Goal: Task Accomplishment & Management: Use online tool/utility

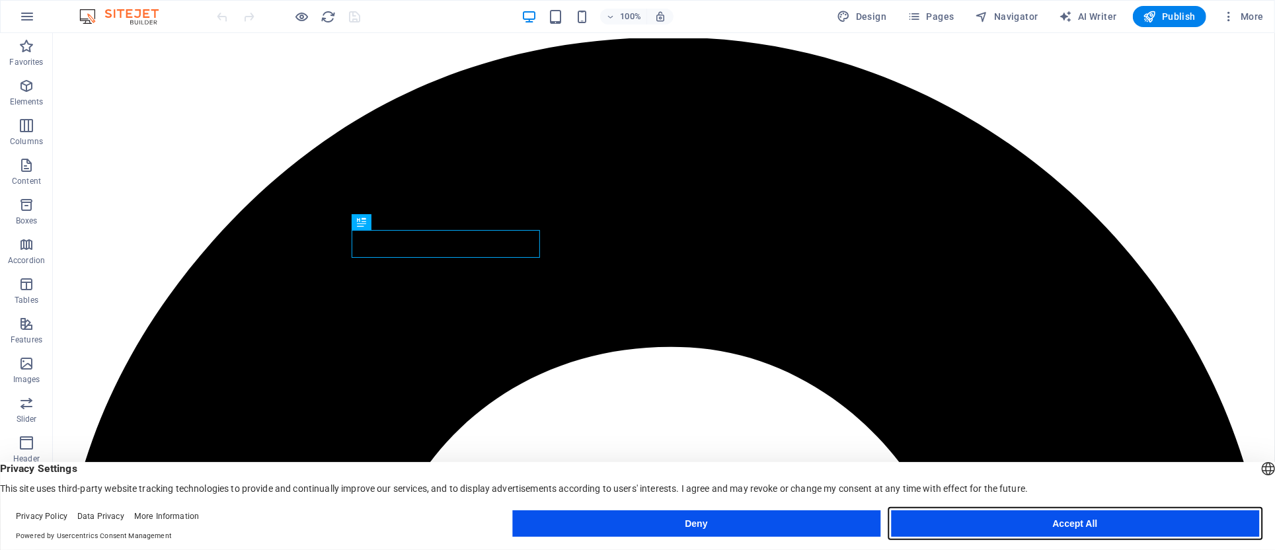
drag, startPoint x: 1055, startPoint y: 518, endPoint x: 998, endPoint y: 485, distance: 65.7
click at [1055, 518] on button "Accept All" at bounding box center [1075, 523] width 368 height 26
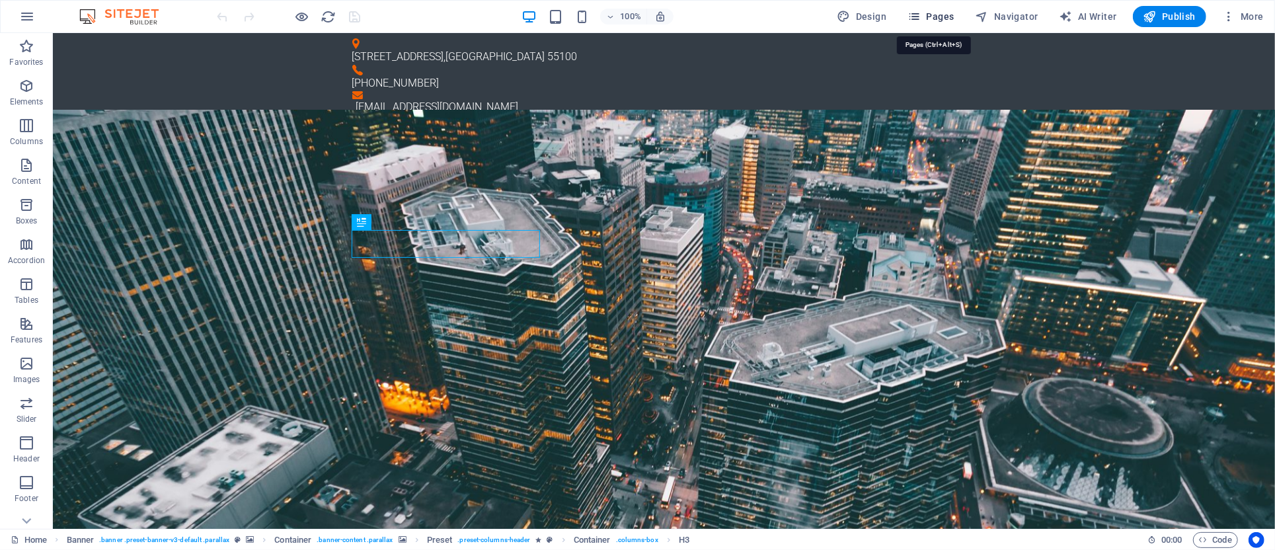
click at [931, 14] on span "Pages" at bounding box center [930, 16] width 46 height 13
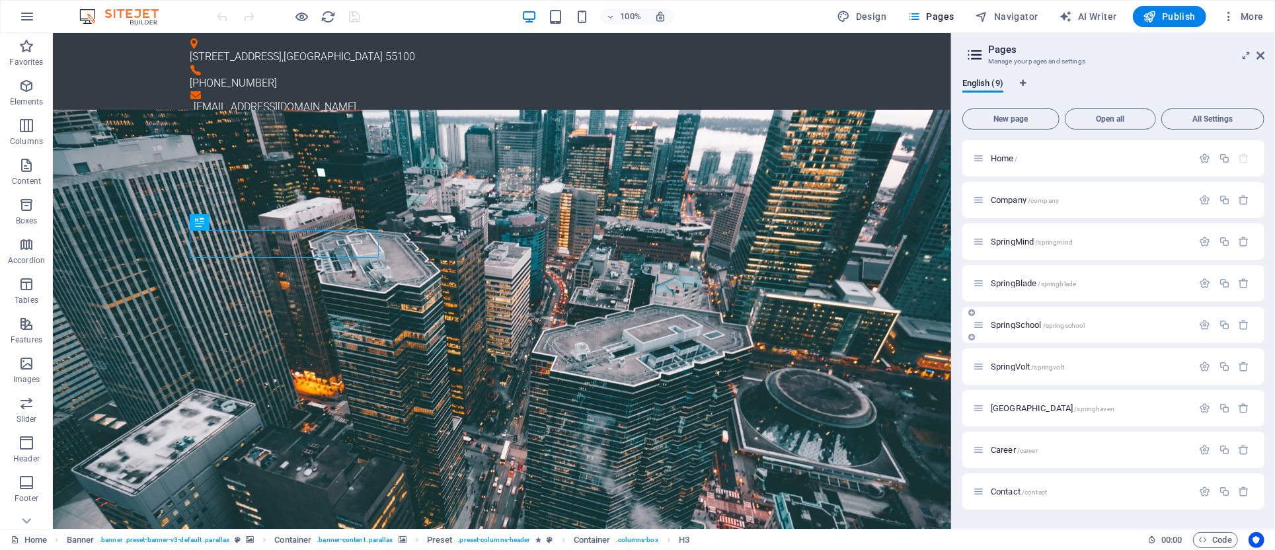
click at [1023, 332] on div "SpringSchool /springschool" at bounding box center [1083, 324] width 220 height 15
click at [1024, 319] on div "SpringSchool /springschool" at bounding box center [1083, 324] width 220 height 15
click at [1023, 319] on div "SpringSchool /springschool" at bounding box center [1083, 324] width 220 height 15
click at [1020, 321] on span "SpringSchool /springschool" at bounding box center [1038, 325] width 94 height 10
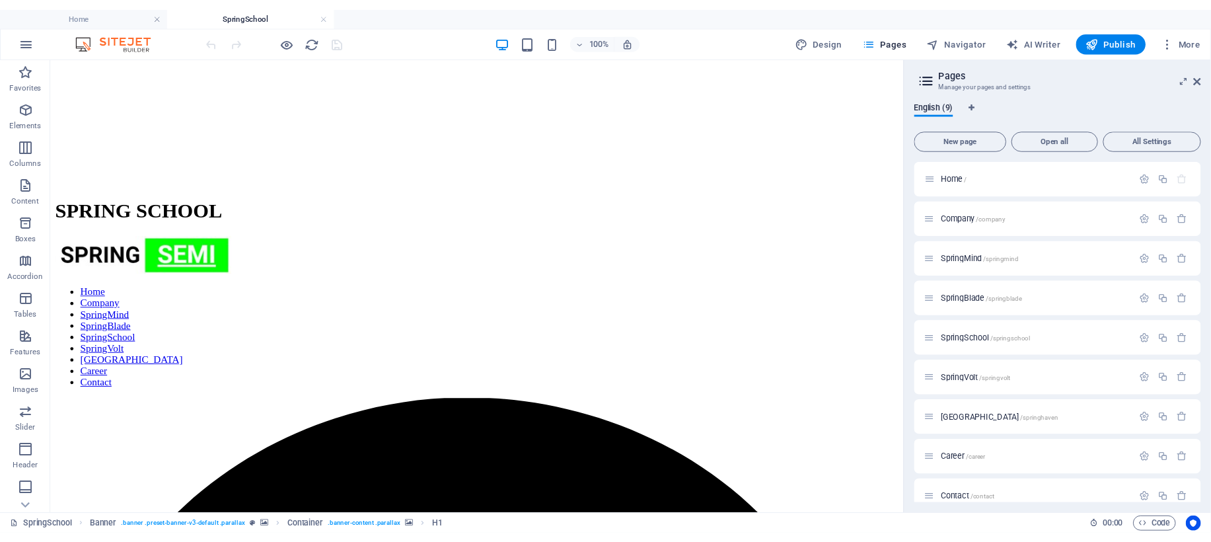
scroll to position [576, 0]
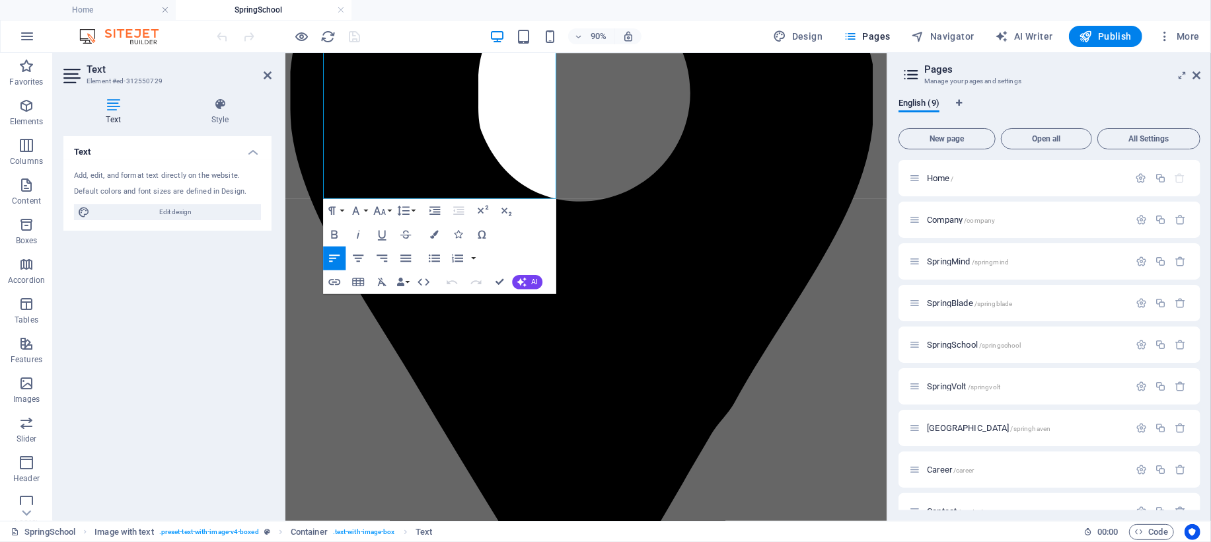
scroll to position [1039, 0]
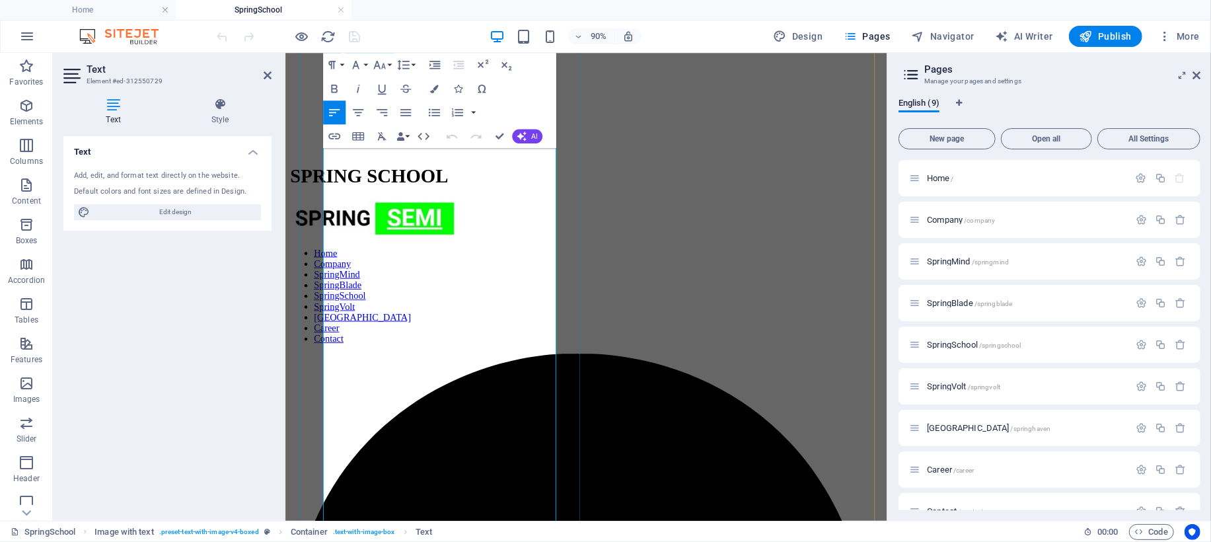
scroll to position [612, 0]
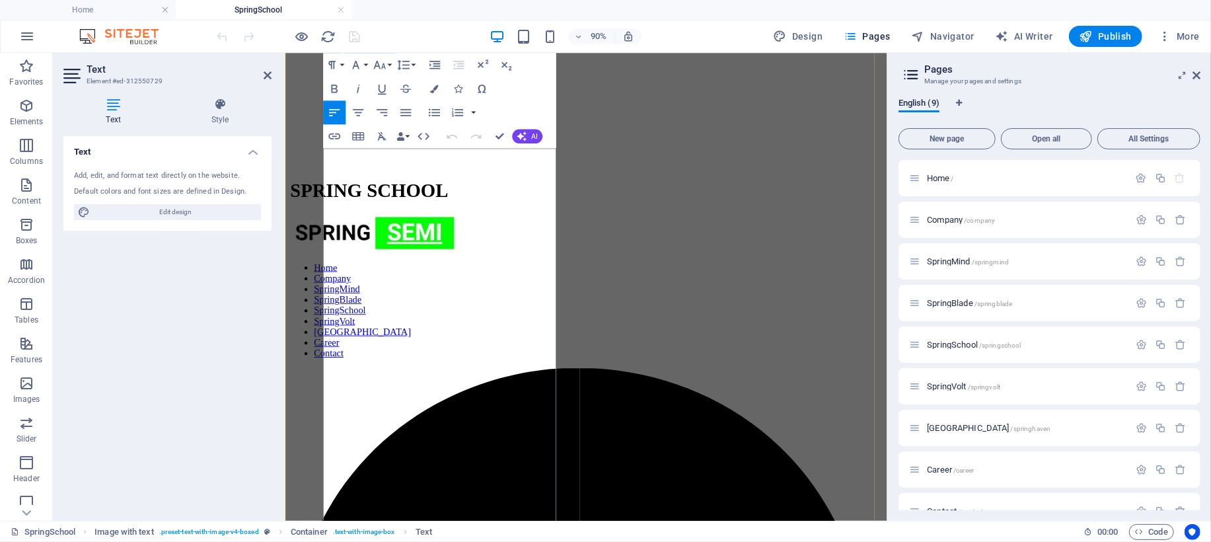
click at [463, 193] on icon "button" at bounding box center [465, 190] width 15 height 15
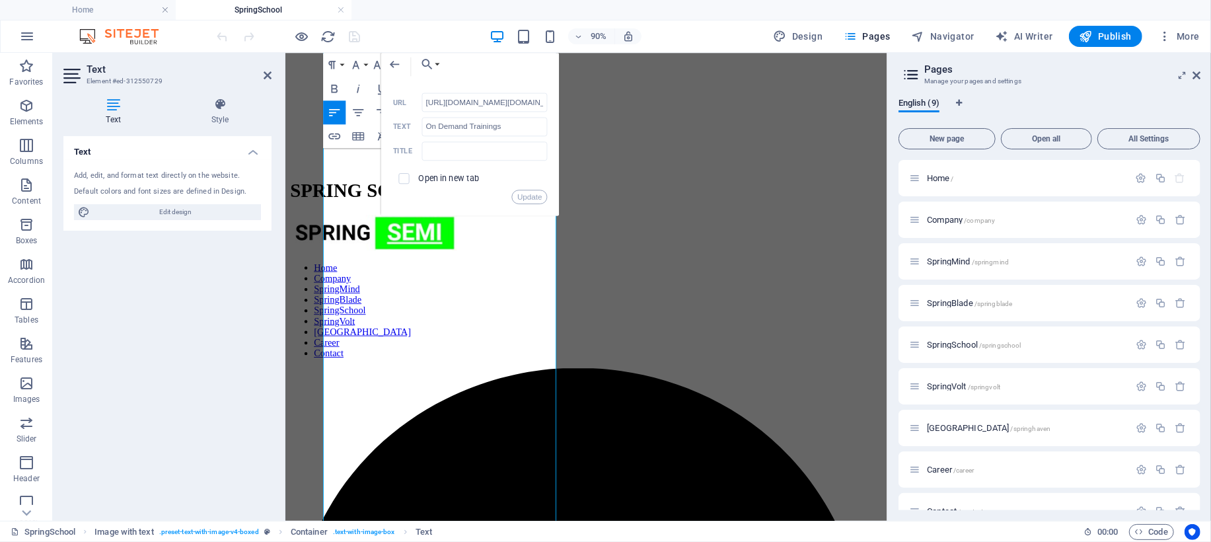
scroll to position [0, 85]
click at [492, 98] on input "[URL][DOMAIN_NAME][DOMAIN_NAME]" at bounding box center [485, 102] width 126 height 19
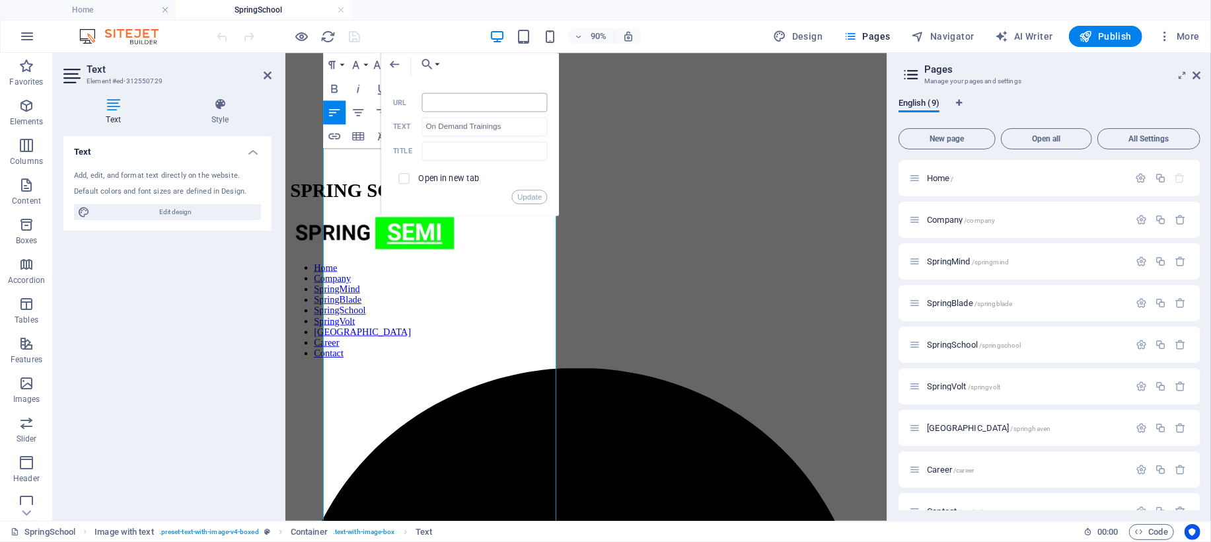
type input "[URL][DOMAIN_NAME]"
click at [534, 198] on button "Update" at bounding box center [530, 197] width 36 height 15
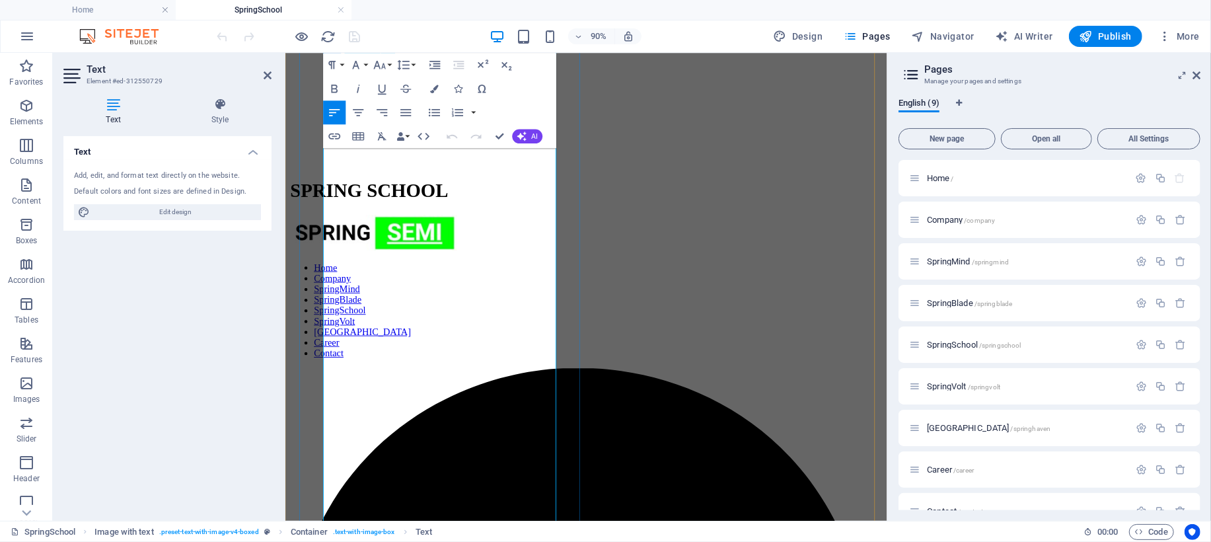
scroll to position [0, 0]
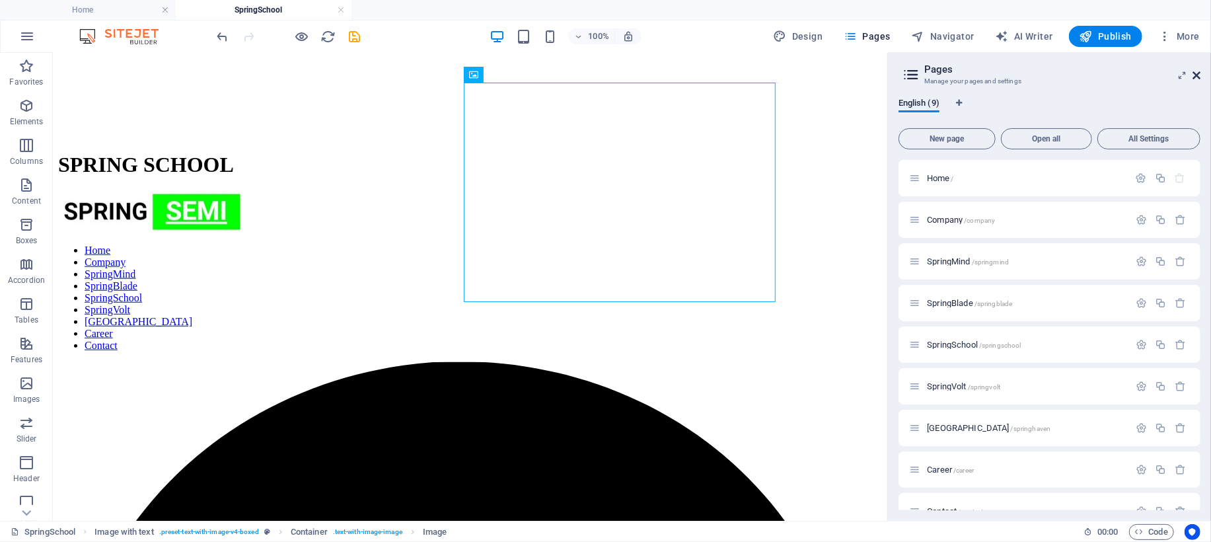
click at [1198, 74] on icon at bounding box center [1197, 75] width 8 height 11
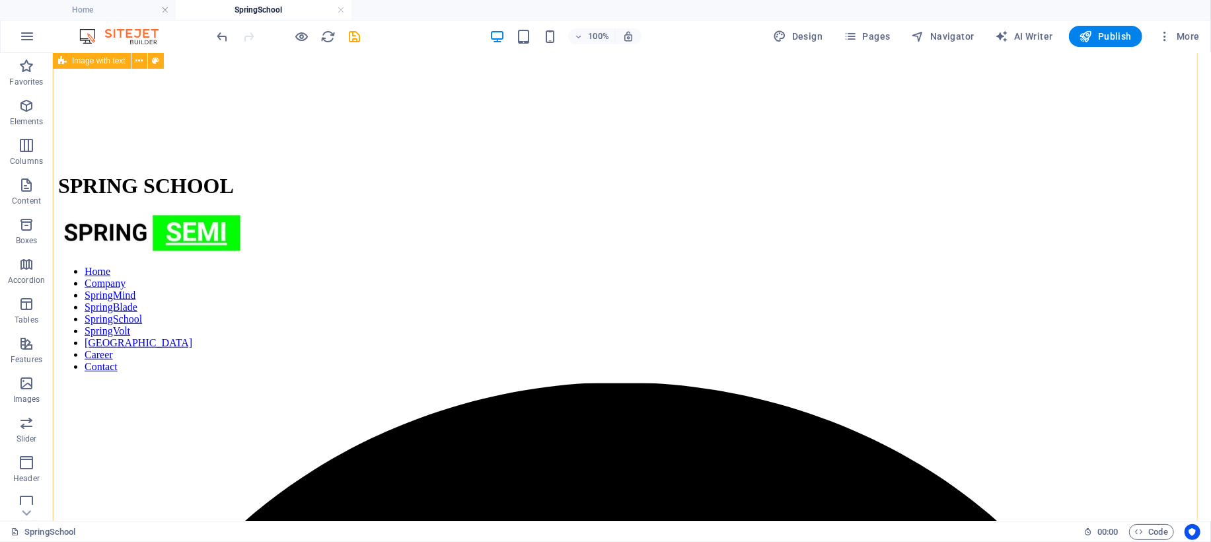
scroll to position [582, 0]
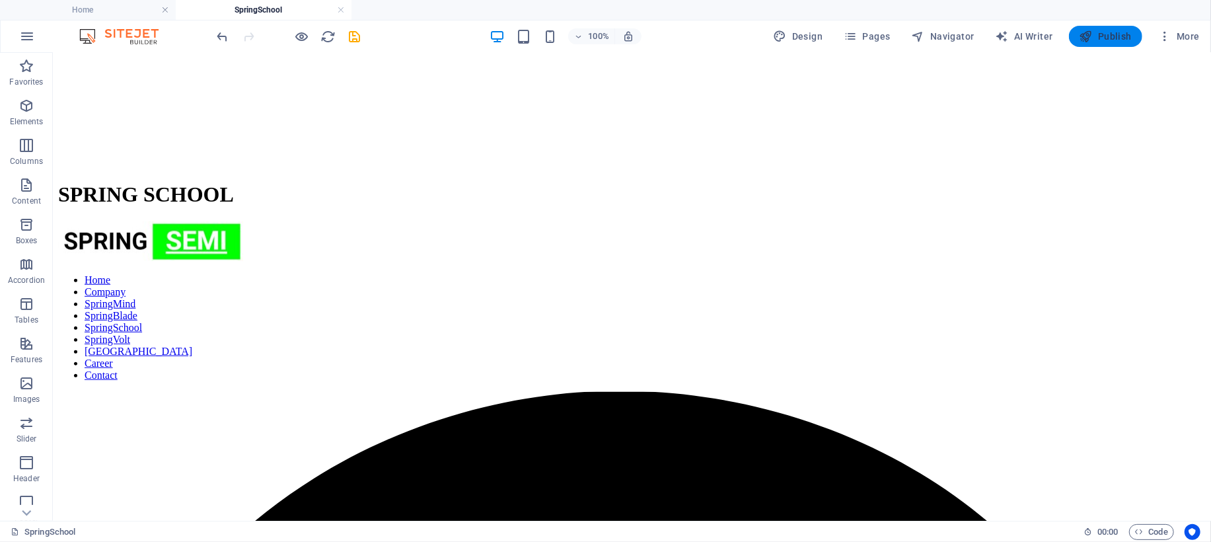
click at [1109, 32] on span "Publish" at bounding box center [1106, 36] width 52 height 13
